Goal: Navigation & Orientation: Understand site structure

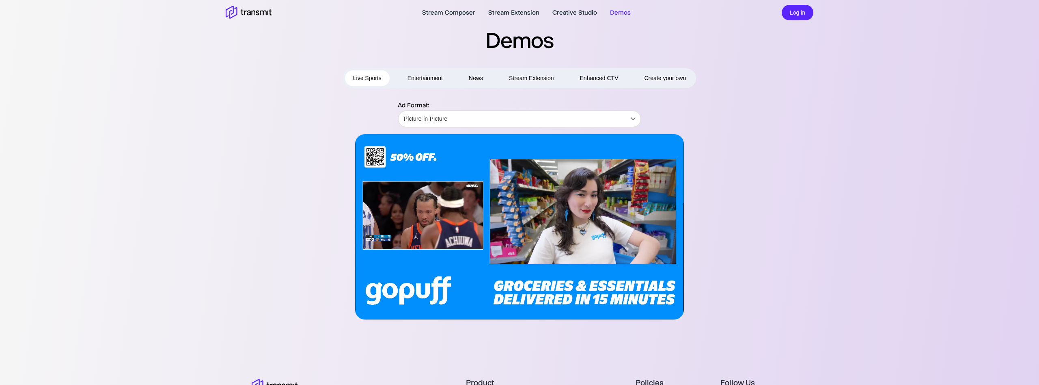
click at [431, 81] on button "Entertainment" at bounding box center [426, 78] width 52 height 16
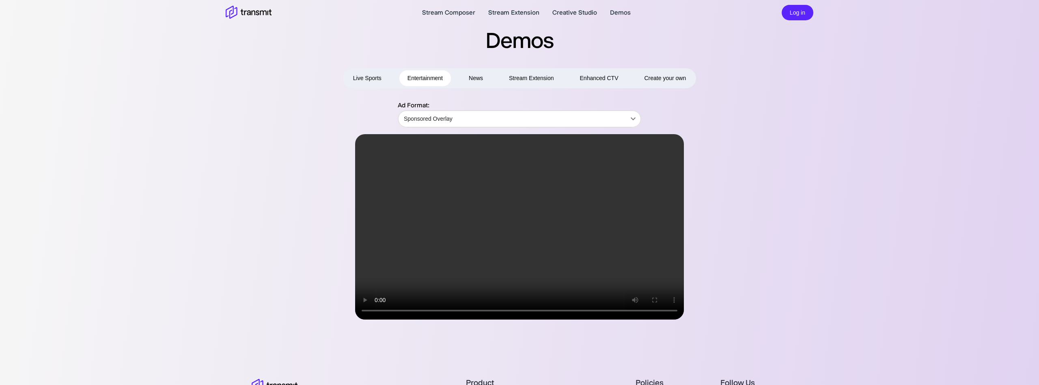
click at [486, 75] on button "News" at bounding box center [476, 78] width 30 height 16
click at [603, 81] on button "Enhanced CTV" at bounding box center [599, 78] width 55 height 16
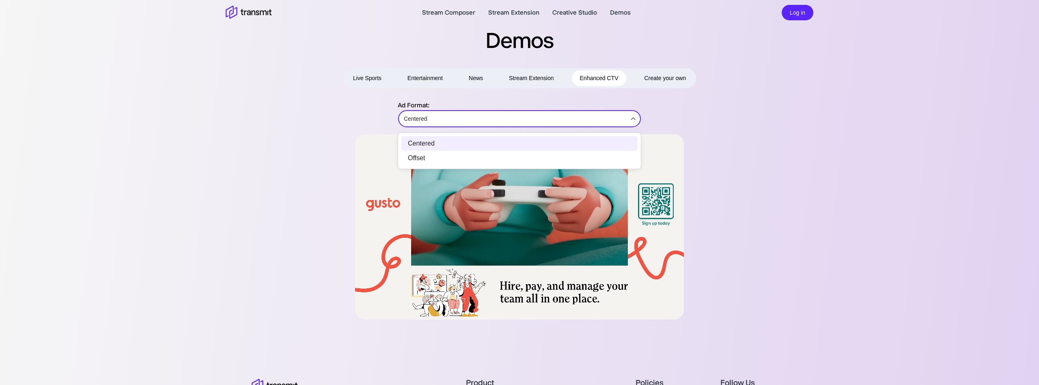
click at [502, 112] on body "Stream Composer Stream Extension Creative Studio Demos Log in Demos Live Sports…" at bounding box center [519, 192] width 1039 height 385
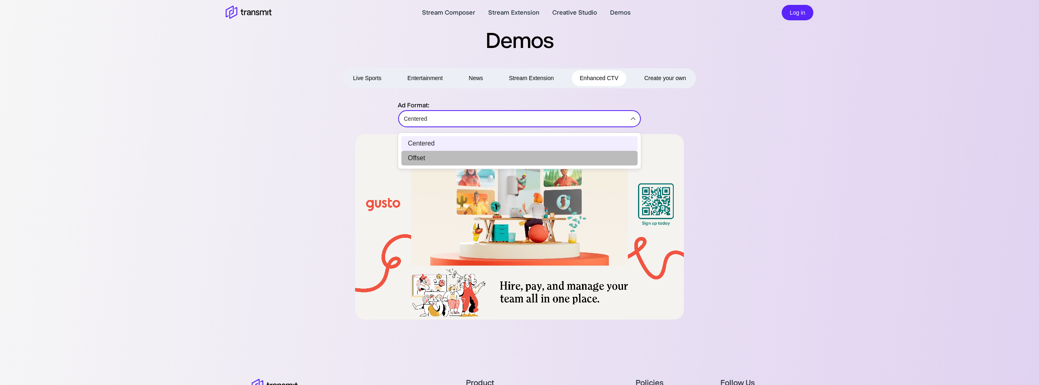
click at [480, 152] on li "Offset" at bounding box center [520, 158] width 236 height 15
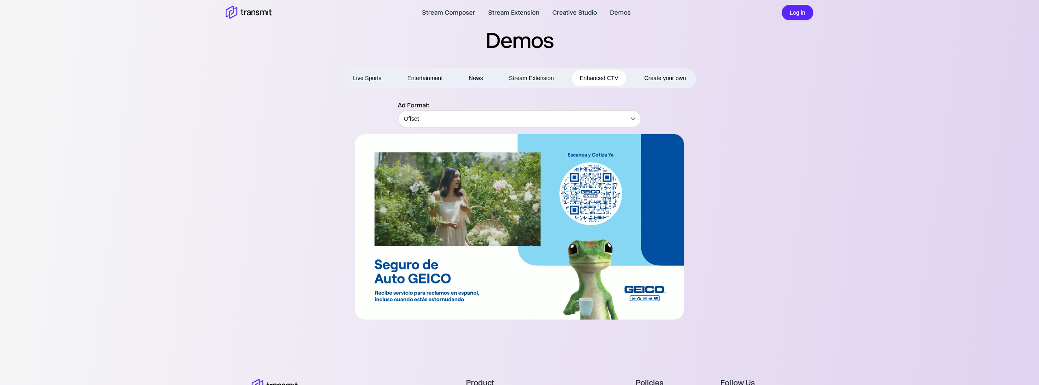
click at [372, 80] on button "Live Sports" at bounding box center [367, 78] width 45 height 16
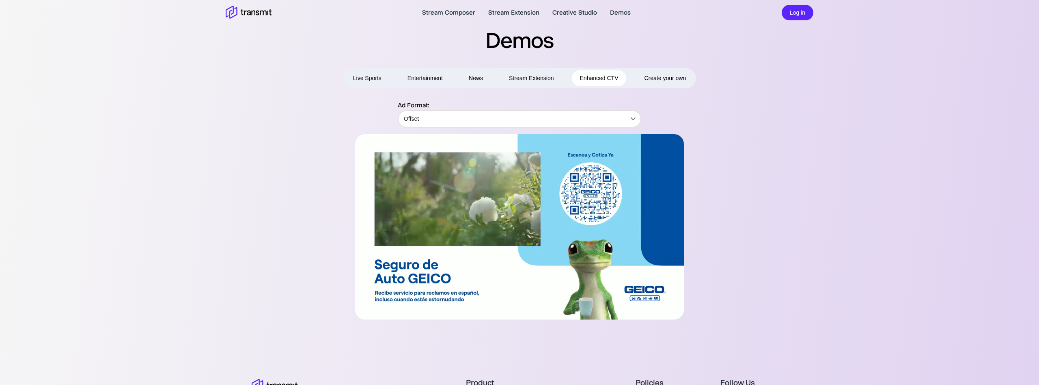
type input "Picture-in-Picture"
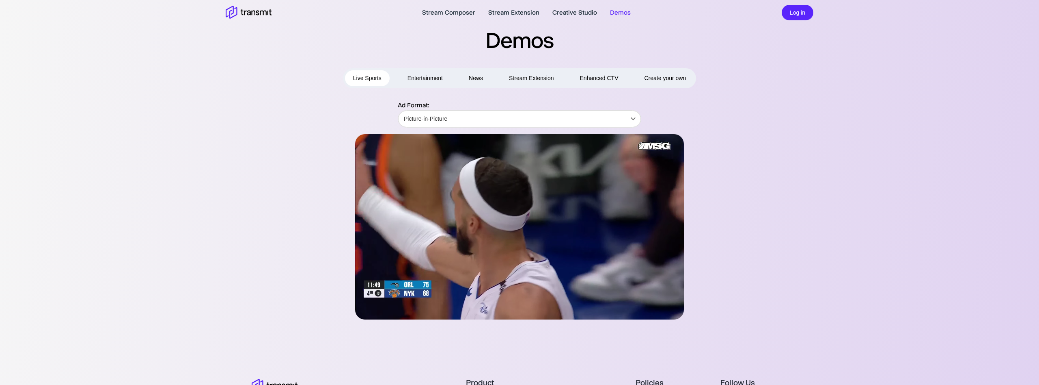
click at [435, 74] on button "Entertainment" at bounding box center [426, 78] width 52 height 16
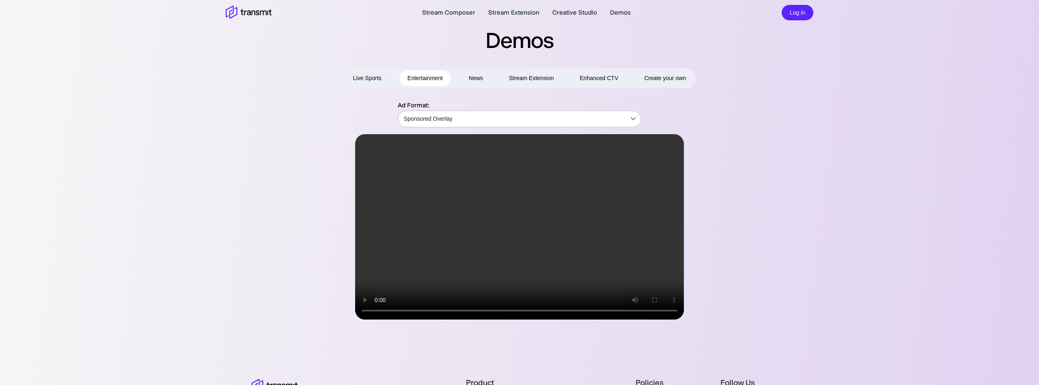
click at [450, 118] on body "Stream Composer Stream Extension Creative Studio Demos Log in Demos Live Sports…" at bounding box center [519, 192] width 1039 height 385
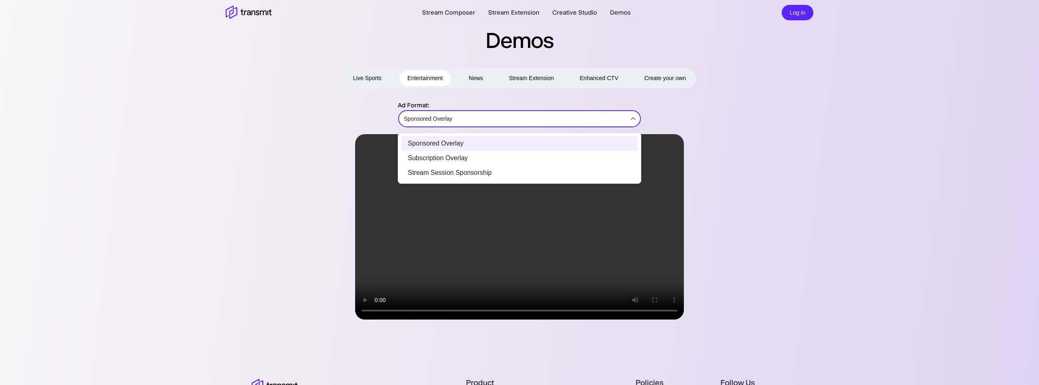
click at [443, 161] on li "Subscription Overlay" at bounding box center [520, 158] width 236 height 15
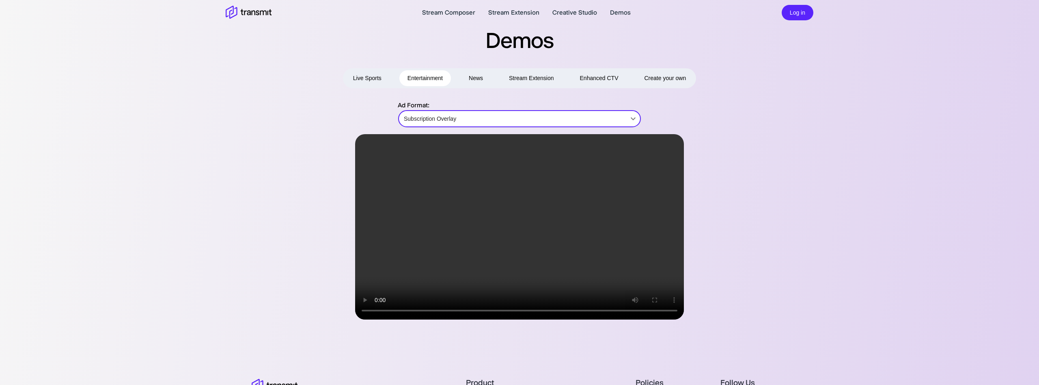
click at [430, 112] on body "Stream Composer Stream Extension Creative Studio Demos Log in Demos Live Sports…" at bounding box center [519, 192] width 1039 height 385
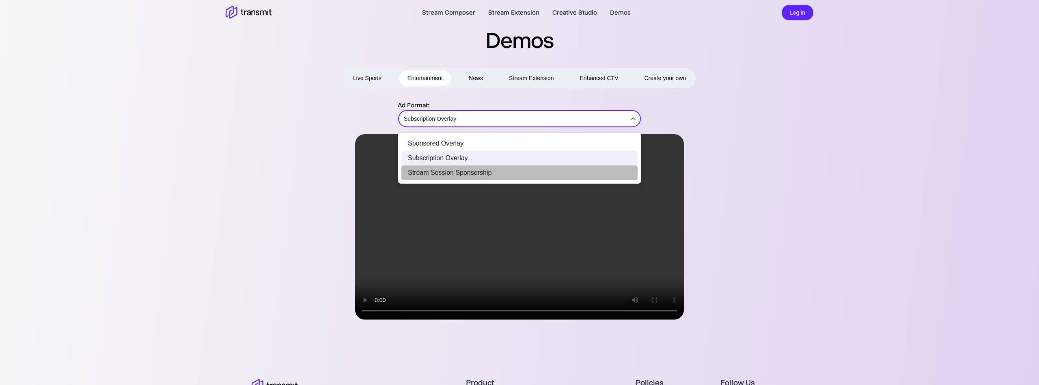
click at [427, 167] on li "Stream Session Sponsorship" at bounding box center [520, 172] width 236 height 15
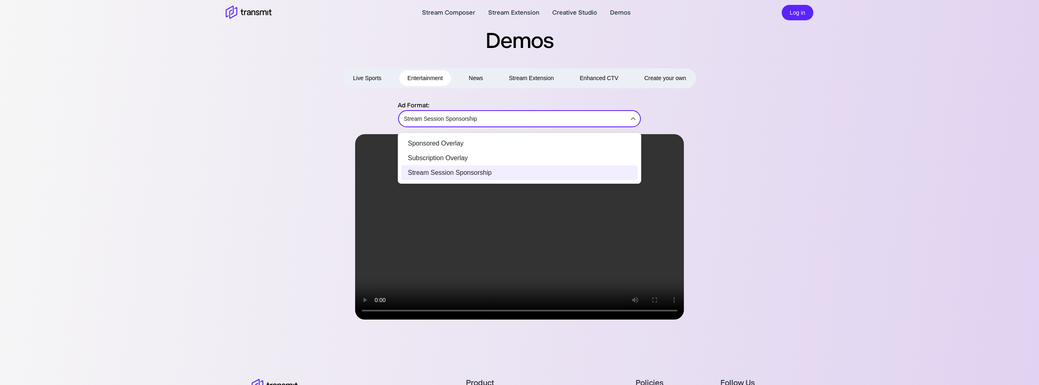
click at [439, 116] on body "Stream Composer Stream Extension Creative Studio Demos Log in Demos Live Sports…" at bounding box center [519, 192] width 1039 height 385
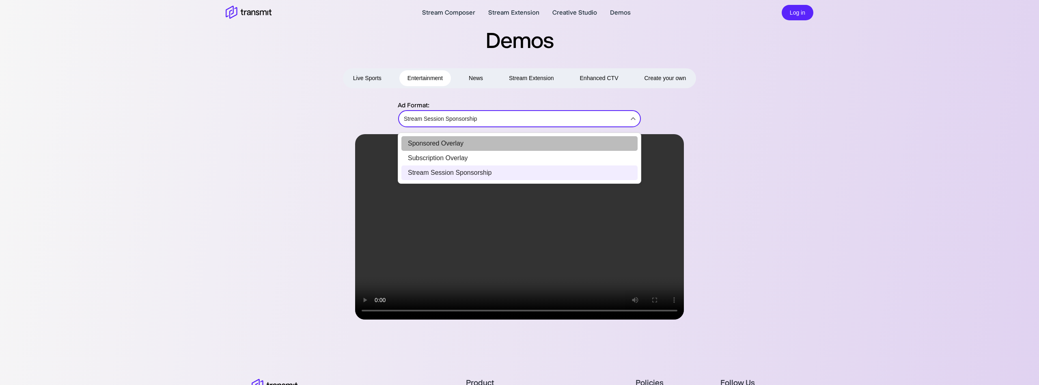
click at [432, 141] on li "Sponsored Overlay" at bounding box center [520, 143] width 236 height 15
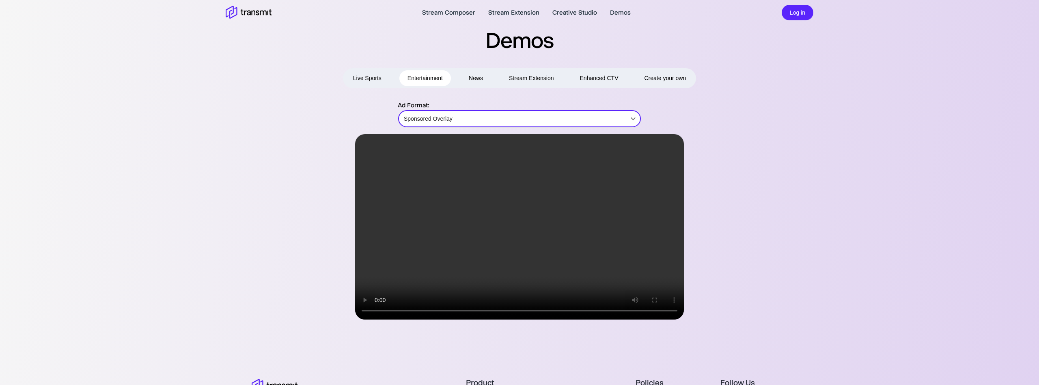
click at [473, 76] on button "News" at bounding box center [476, 78] width 30 height 16
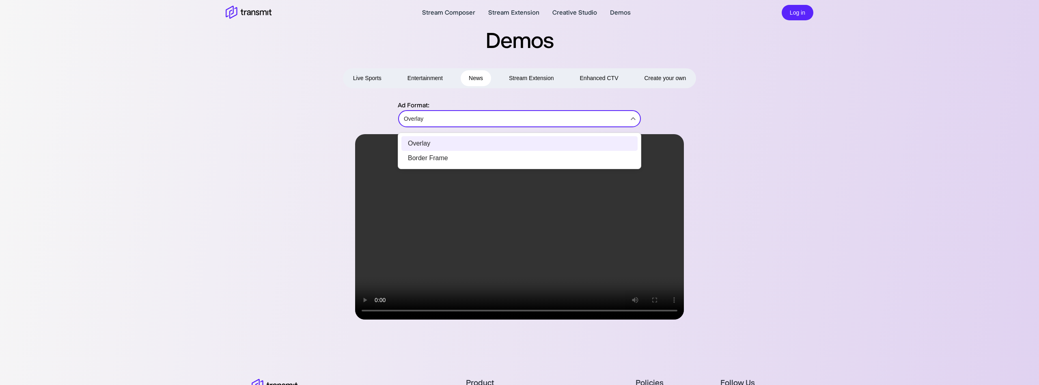
click at [457, 124] on body "Stream Composer Stream Extension Creative Studio Demos Log in Demos Live Sports…" at bounding box center [519, 192] width 1039 height 385
click at [448, 156] on li "Border Frame" at bounding box center [520, 158] width 236 height 15
click at [463, 122] on body "Stream Composer Stream Extension Creative Studio Demos Log in Demos Live Sports…" at bounding box center [519, 192] width 1039 height 385
click at [442, 141] on li "Overlay" at bounding box center [520, 143] width 236 height 15
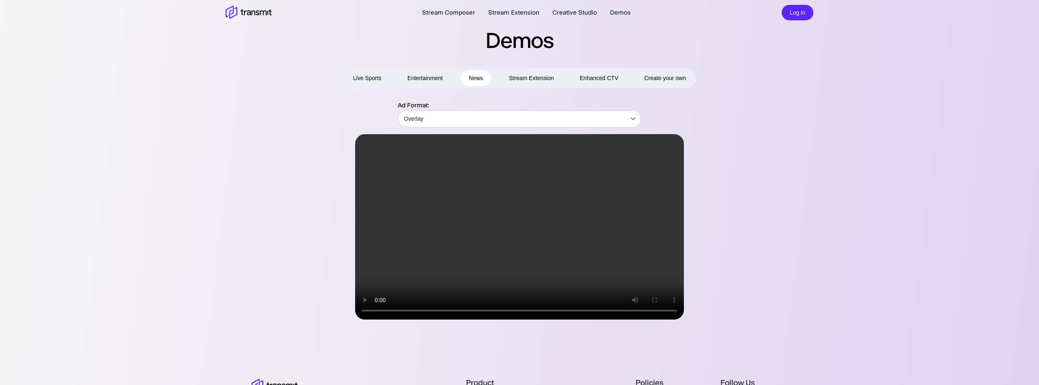
click at [544, 78] on button "Stream Extension" at bounding box center [531, 78] width 61 height 16
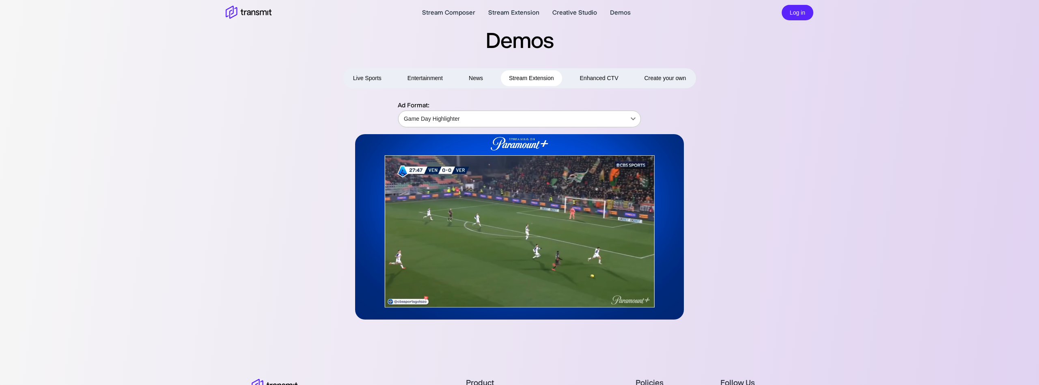
click at [518, 115] on body "Stream Composer Stream Extension Creative Studio Demos Log in Demos Live Sports…" at bounding box center [519, 192] width 1039 height 385
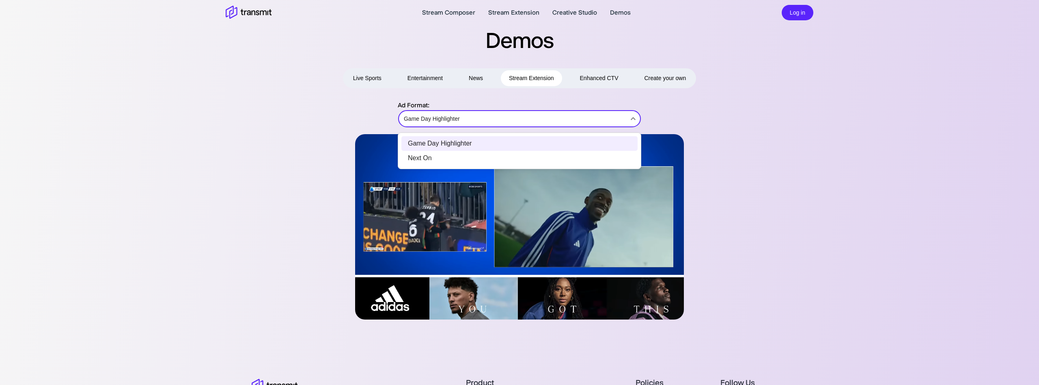
click at [492, 162] on li "Next On" at bounding box center [520, 158] width 236 height 15
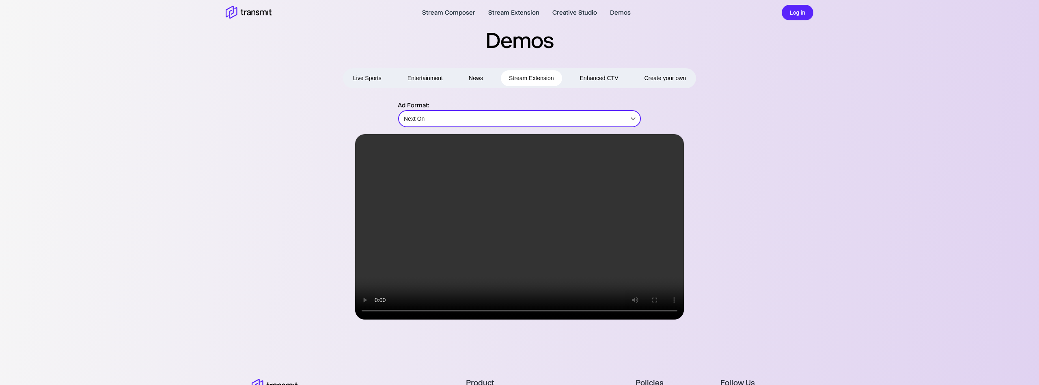
click at [592, 75] on button "Enhanced CTV" at bounding box center [599, 78] width 55 height 16
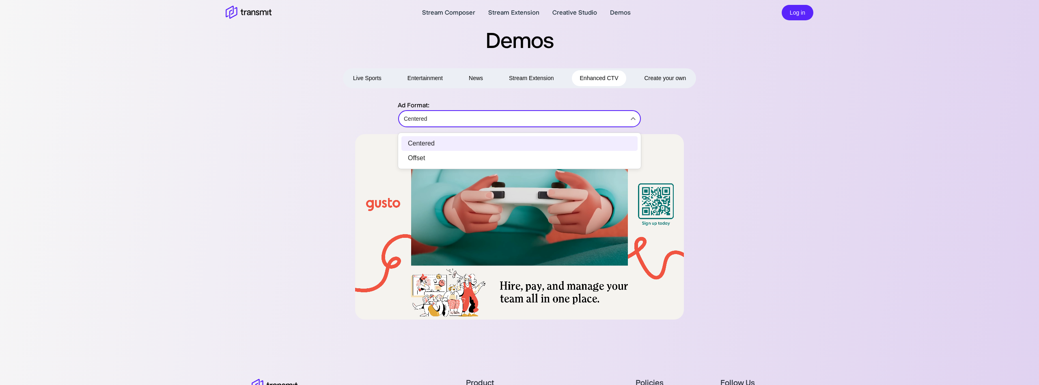
click at [507, 120] on body "Stream Composer Stream Extension Creative Studio Demos Log in Demos Live Sports…" at bounding box center [519, 192] width 1039 height 385
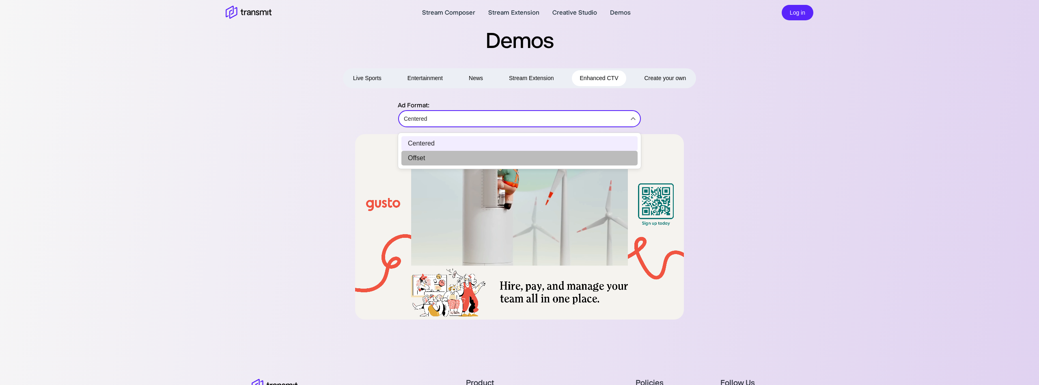
click at [492, 153] on li "Offset" at bounding box center [520, 158] width 236 height 15
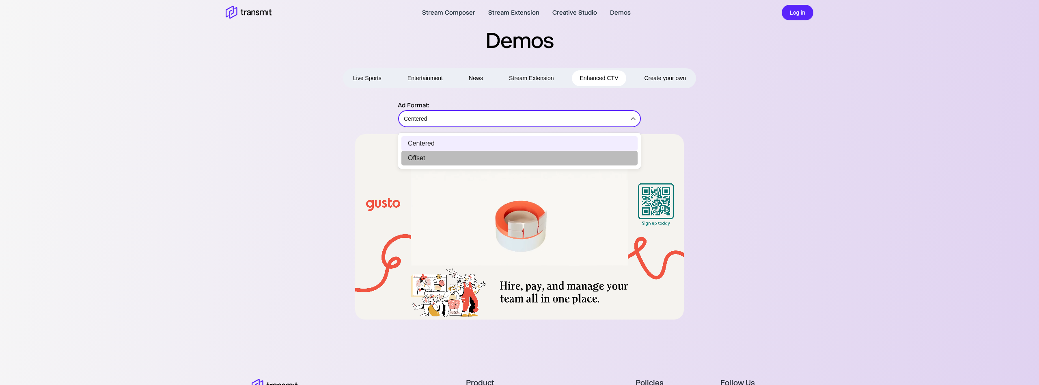
type input "Offset"
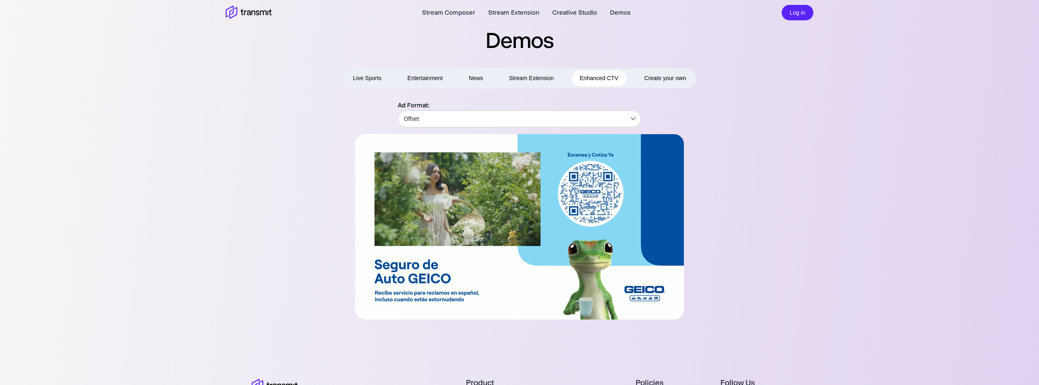
click at [654, 73] on span "Create your own" at bounding box center [665, 78] width 42 height 10
